Goal: Transaction & Acquisition: Obtain resource

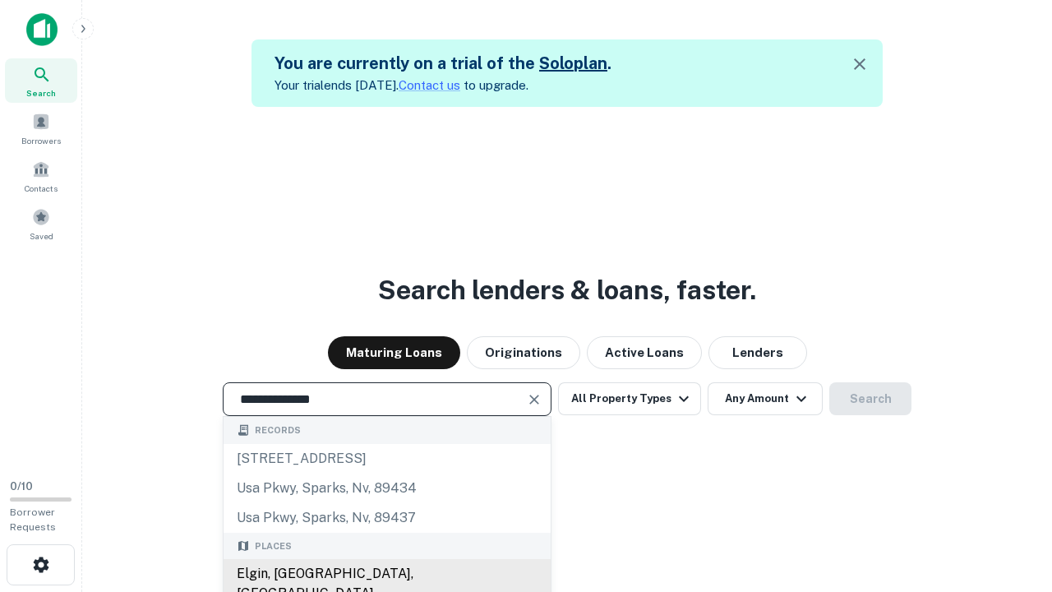
click at [386, 574] on div "Elgin, [GEOGRAPHIC_DATA], [GEOGRAPHIC_DATA]" at bounding box center [387, 583] width 327 height 49
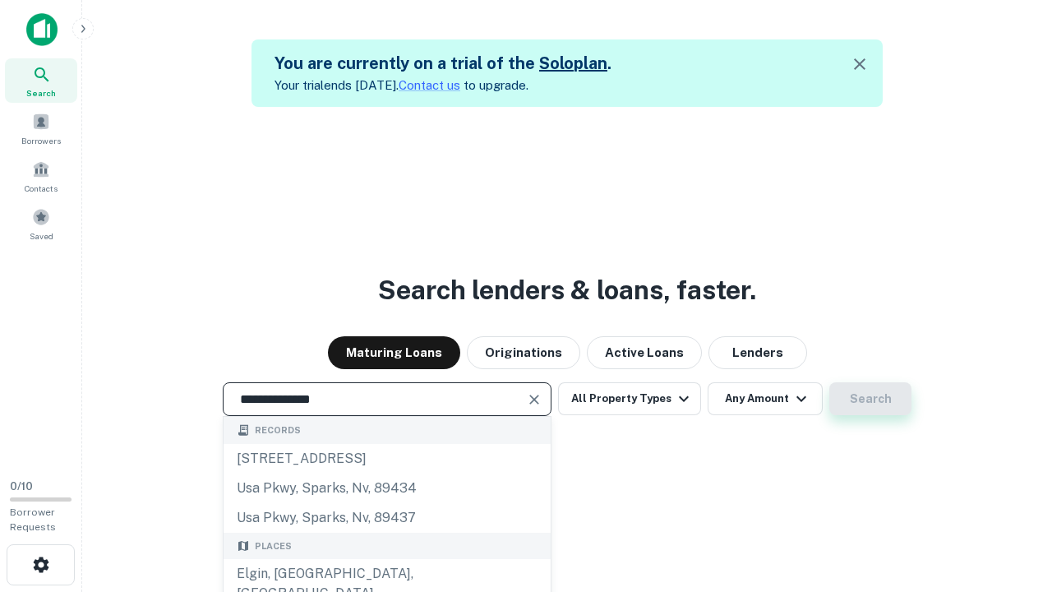
type input "**********"
click at [870, 399] on button "Search" at bounding box center [870, 398] width 82 height 33
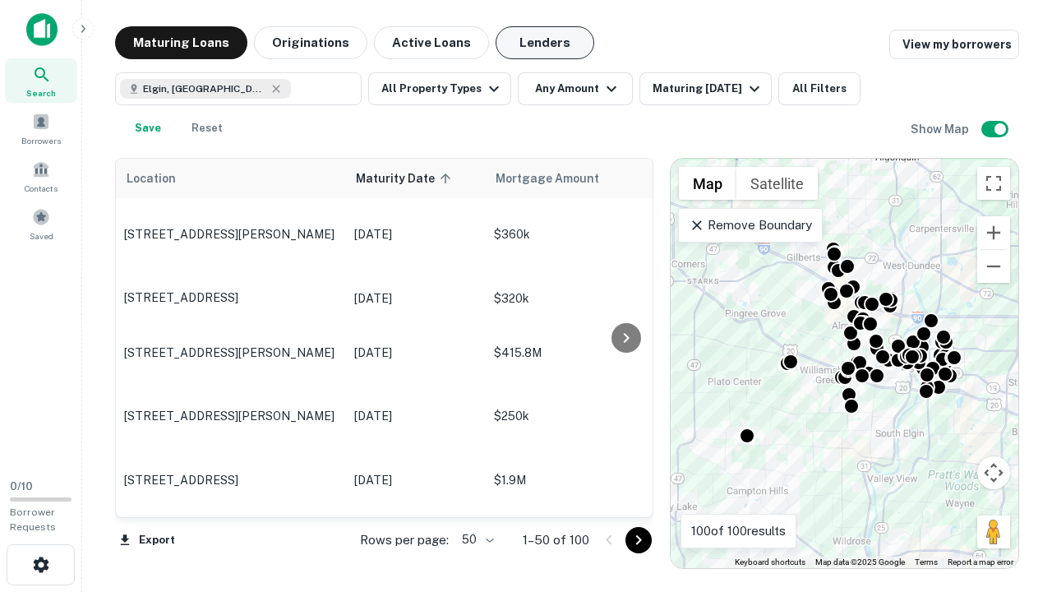
click at [545, 43] on button "Lenders" at bounding box center [545, 42] width 99 height 33
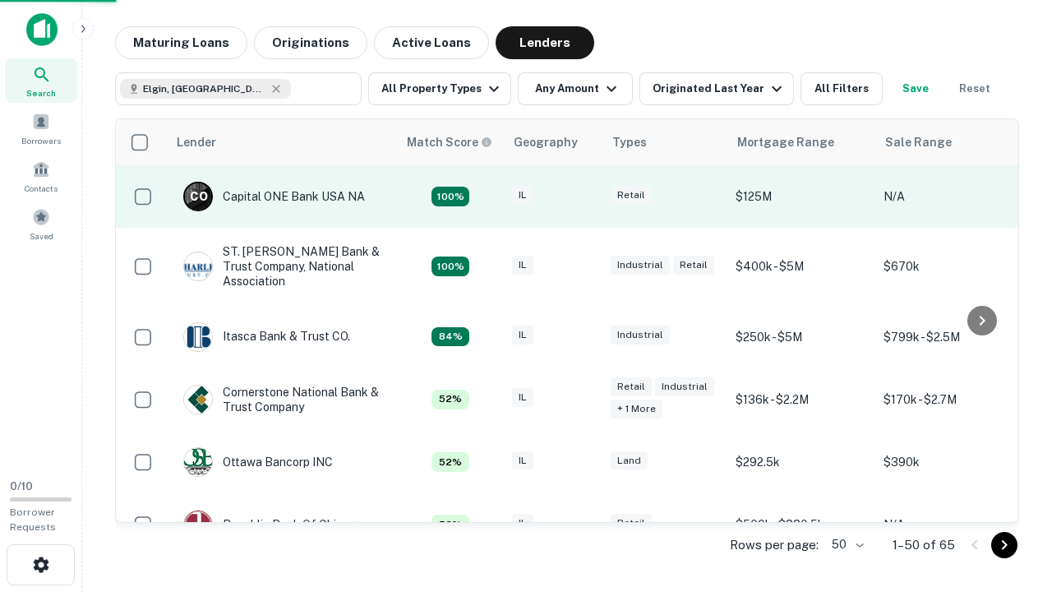
click at [584, 196] on div "IL" at bounding box center [553, 197] width 82 height 22
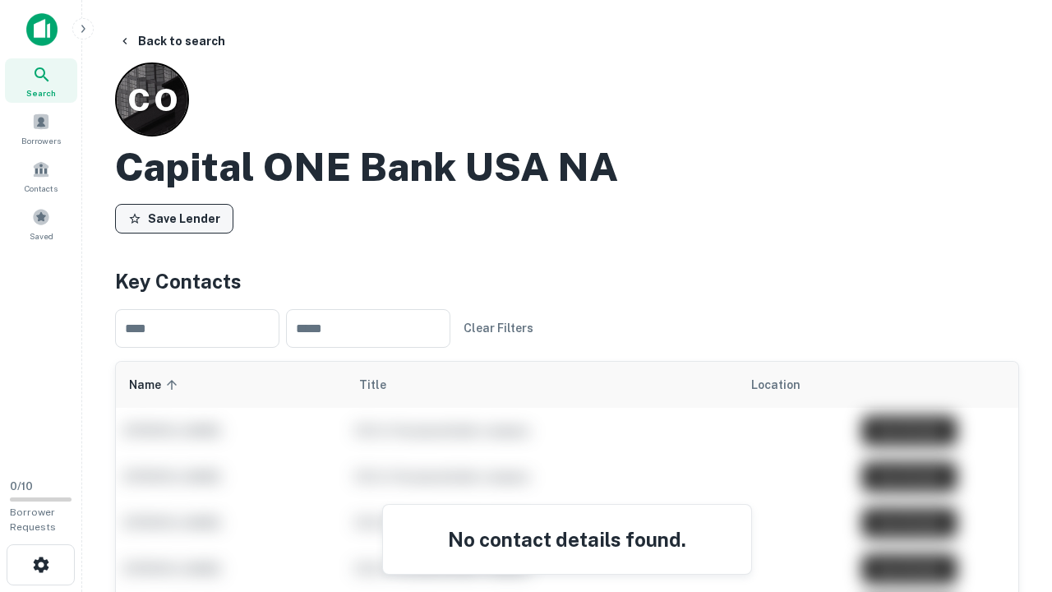
click at [174, 218] on button "Save Lender" at bounding box center [174, 219] width 118 height 30
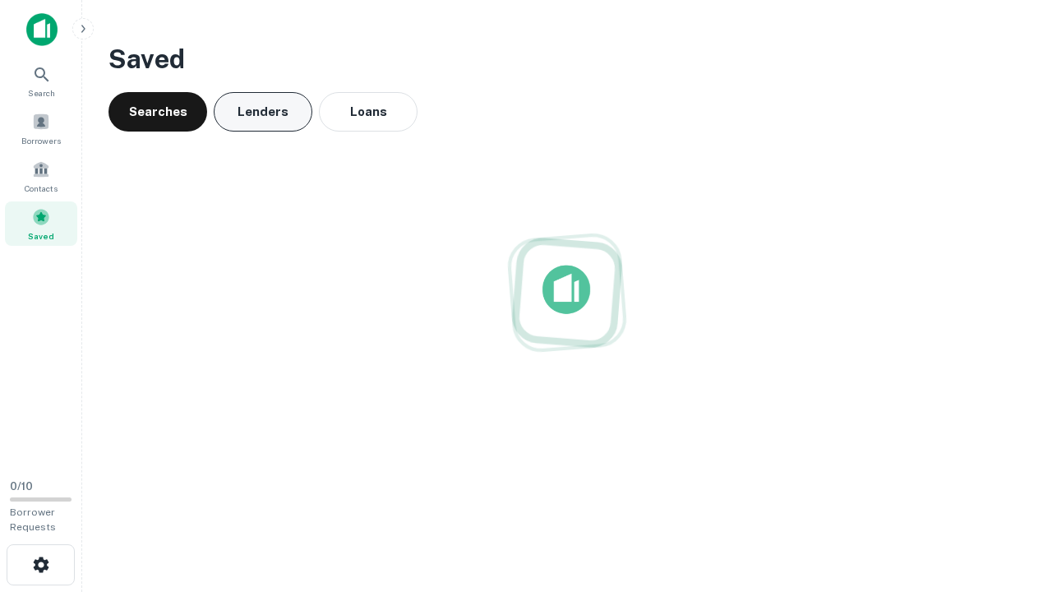
click at [263, 112] on button "Lenders" at bounding box center [263, 111] width 99 height 39
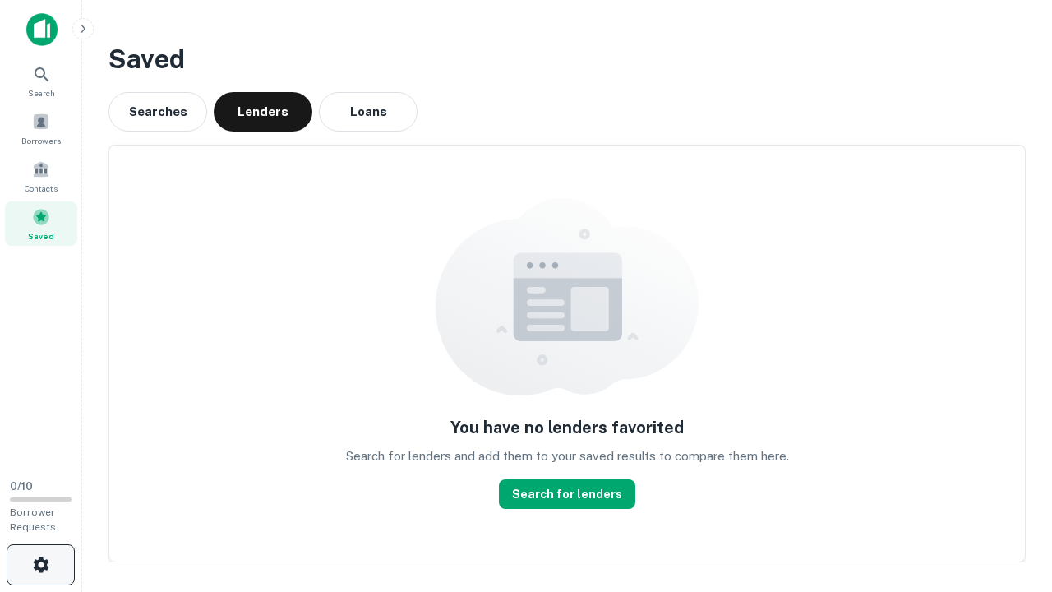
click at [40, 565] on icon "button" at bounding box center [41, 565] width 20 height 20
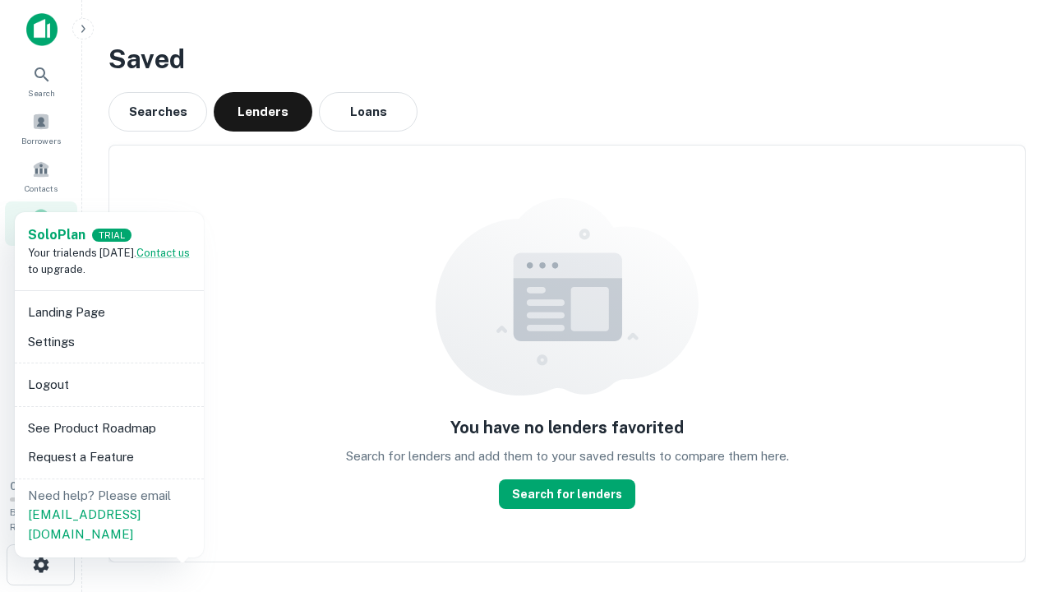
click at [108, 384] on li "Logout" at bounding box center [109, 385] width 176 height 30
